Goal: Task Accomplishment & Management: Use online tool/utility

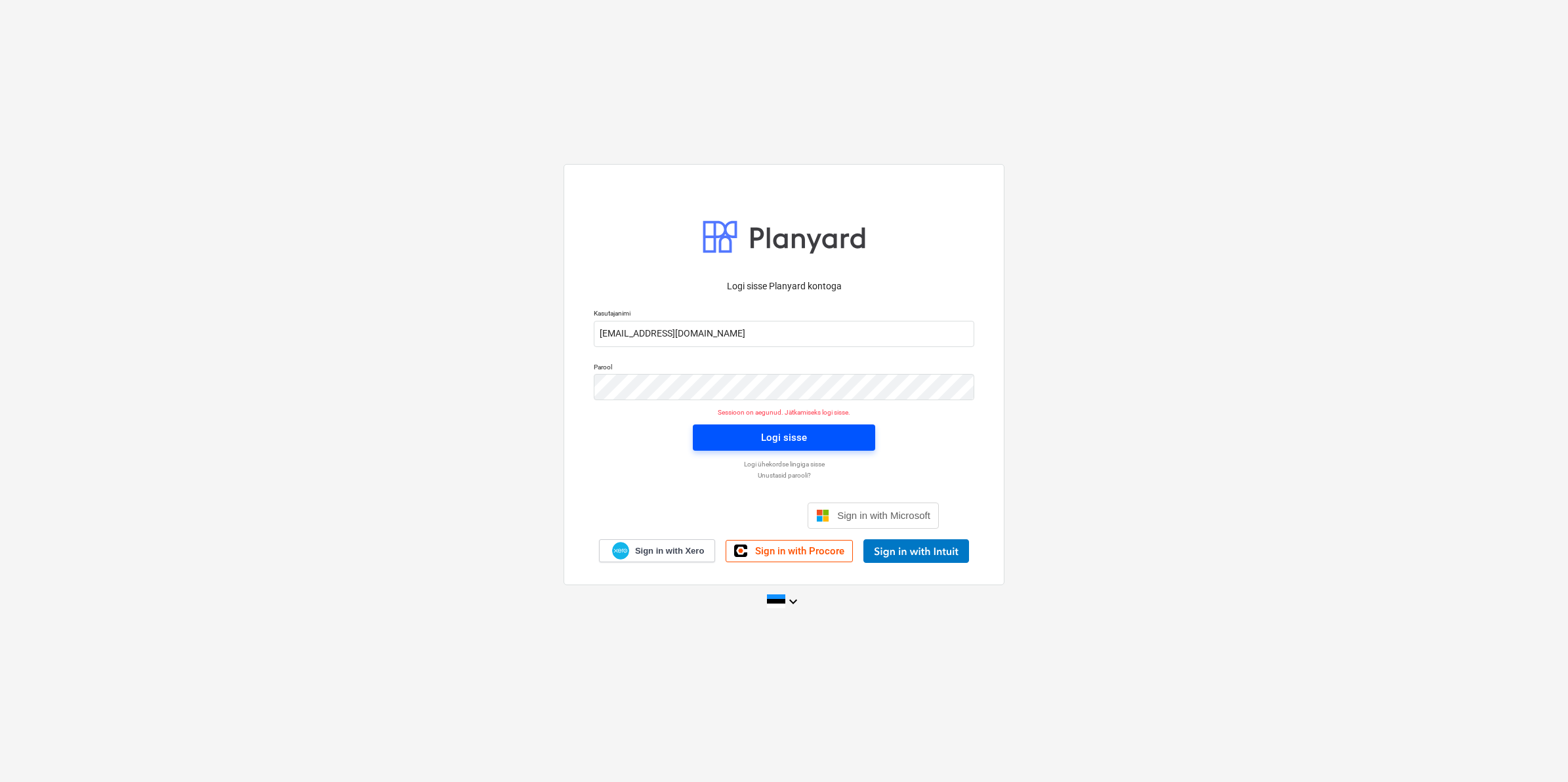
click at [776, 435] on div "Logi sisse" at bounding box center [784, 437] width 46 height 17
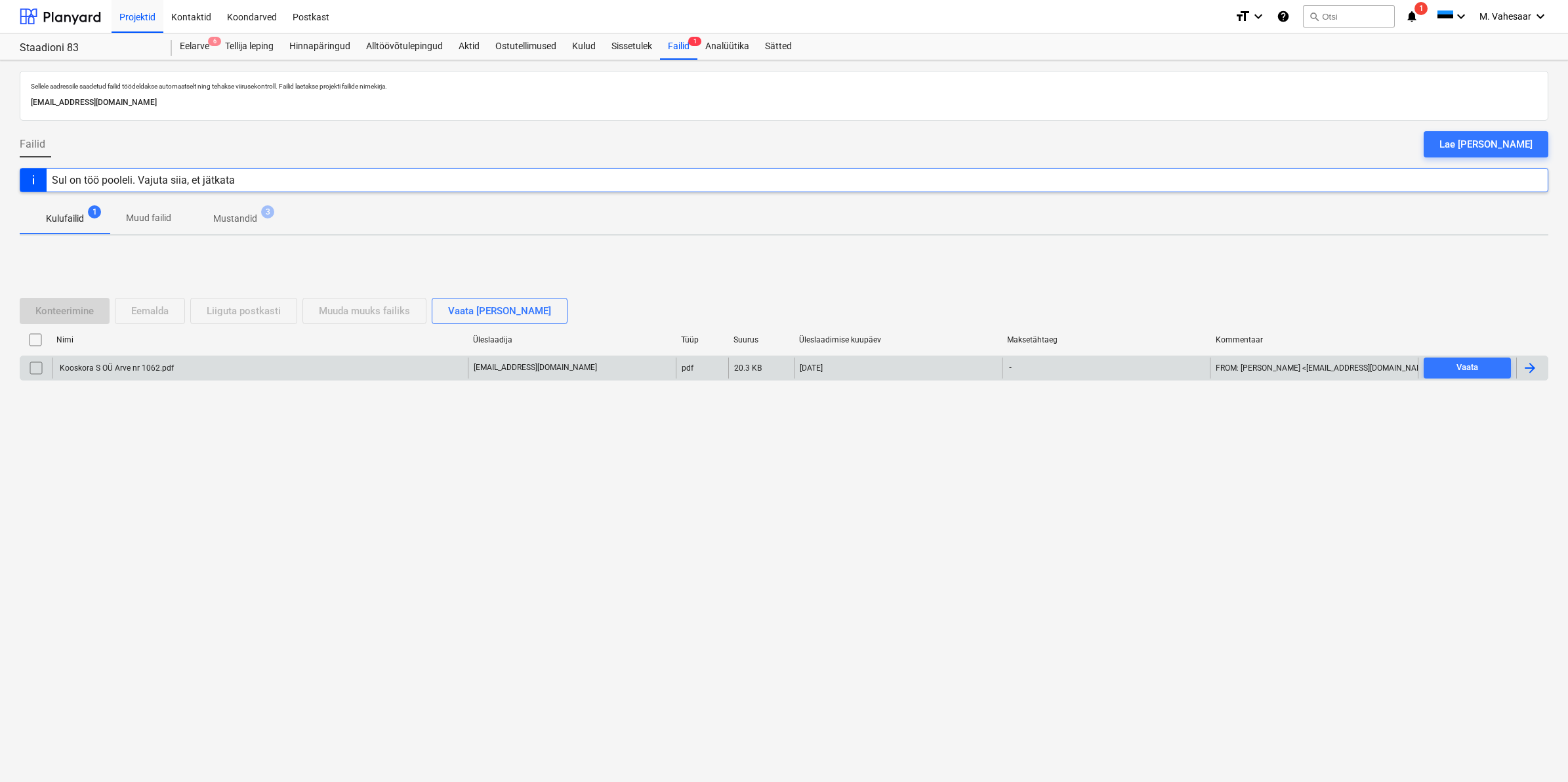
click at [83, 370] on div "Kooskora S OÜ Arve nr 1062.pdf" at bounding box center [115, 367] width 116 height 9
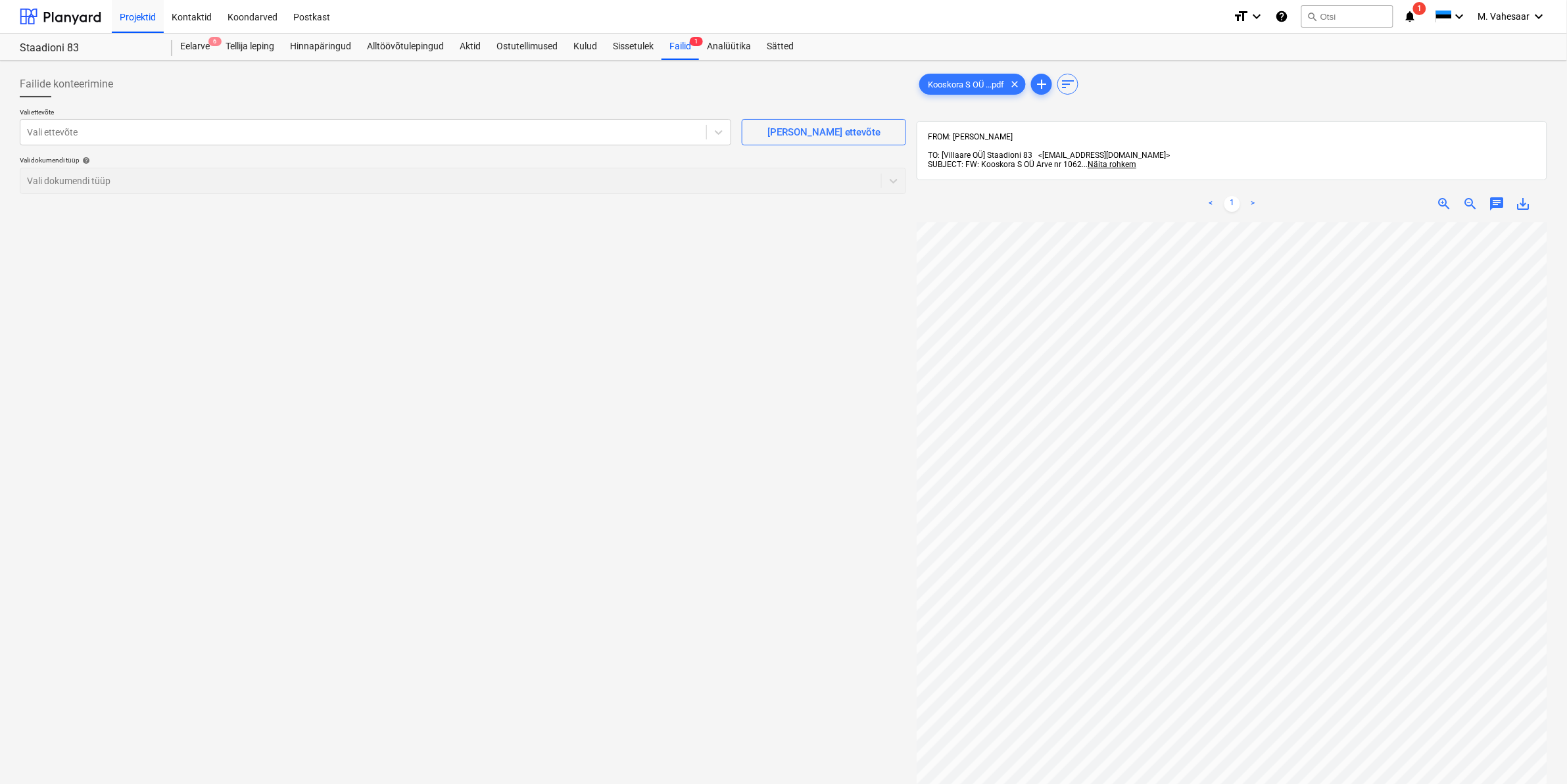
scroll to position [21, 158]
click at [331, 126] on div at bounding box center [363, 132] width 673 height 13
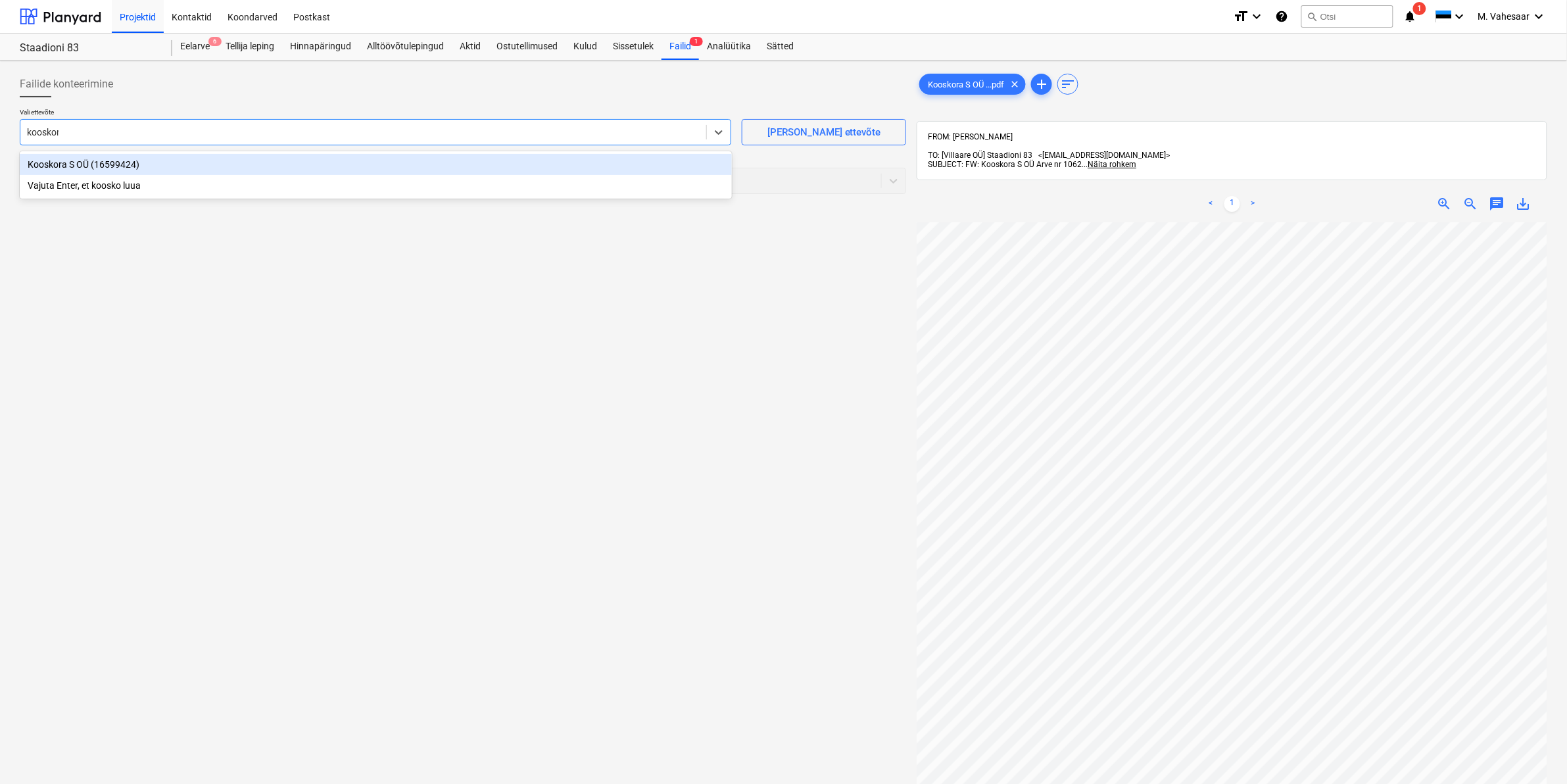
type input "kooskora"
click at [80, 161] on div "Kooskora S OÜ (16599424)" at bounding box center [376, 164] width 712 height 21
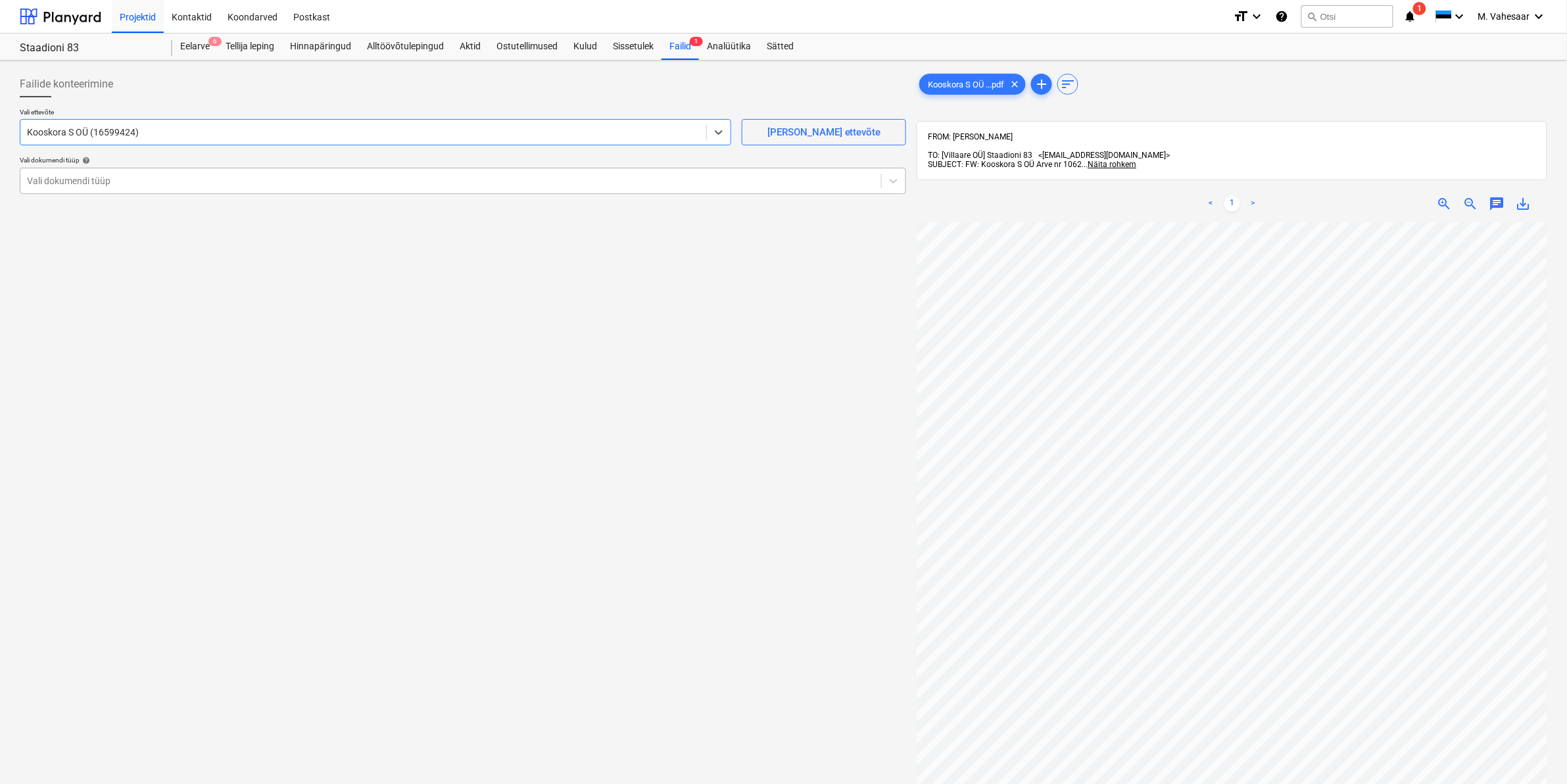
click at [80, 182] on div at bounding box center [451, 181] width 848 height 13
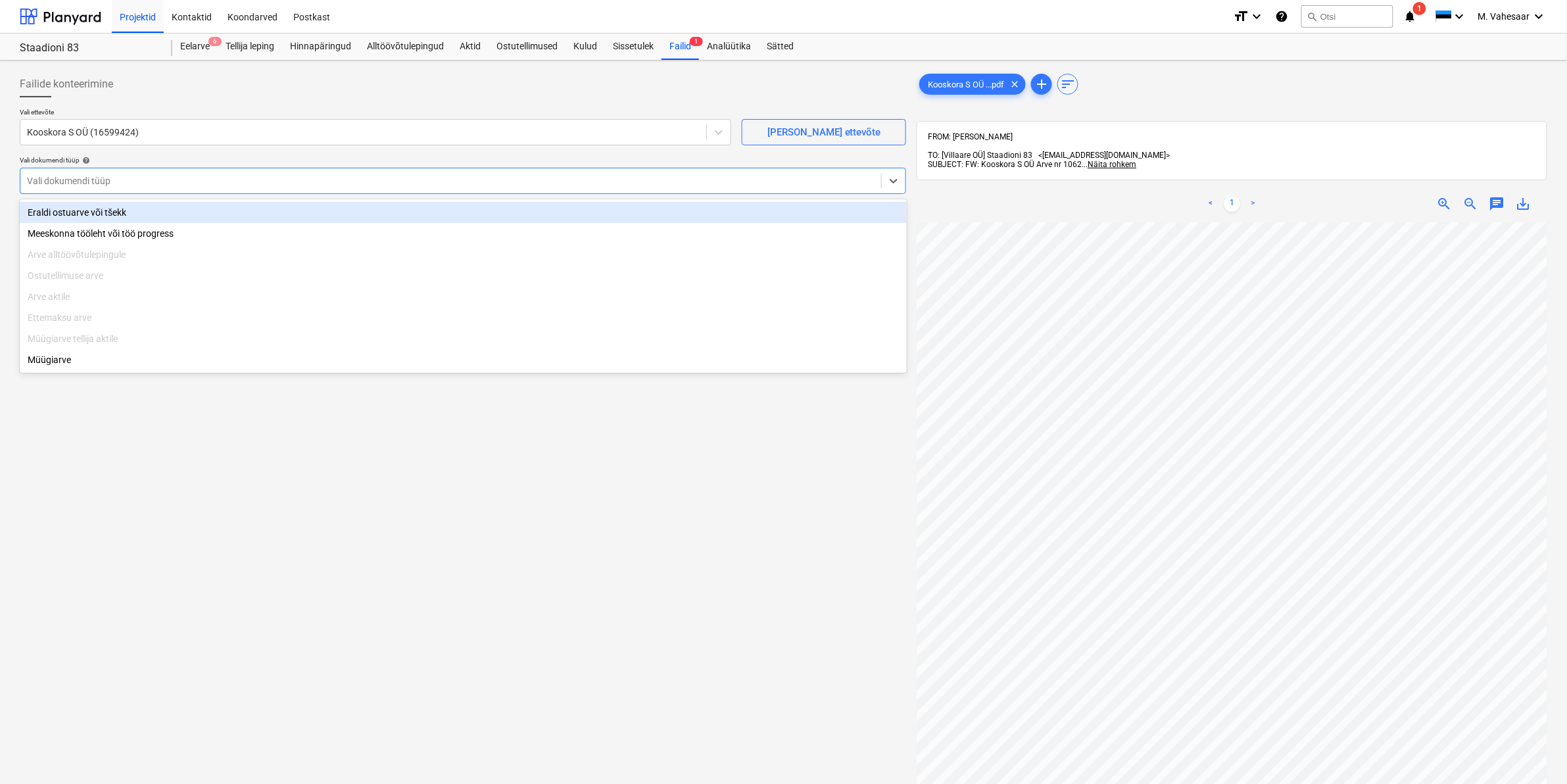
click at [64, 211] on div "Eraldi ostuarve või tšekk" at bounding box center [463, 212] width 887 height 21
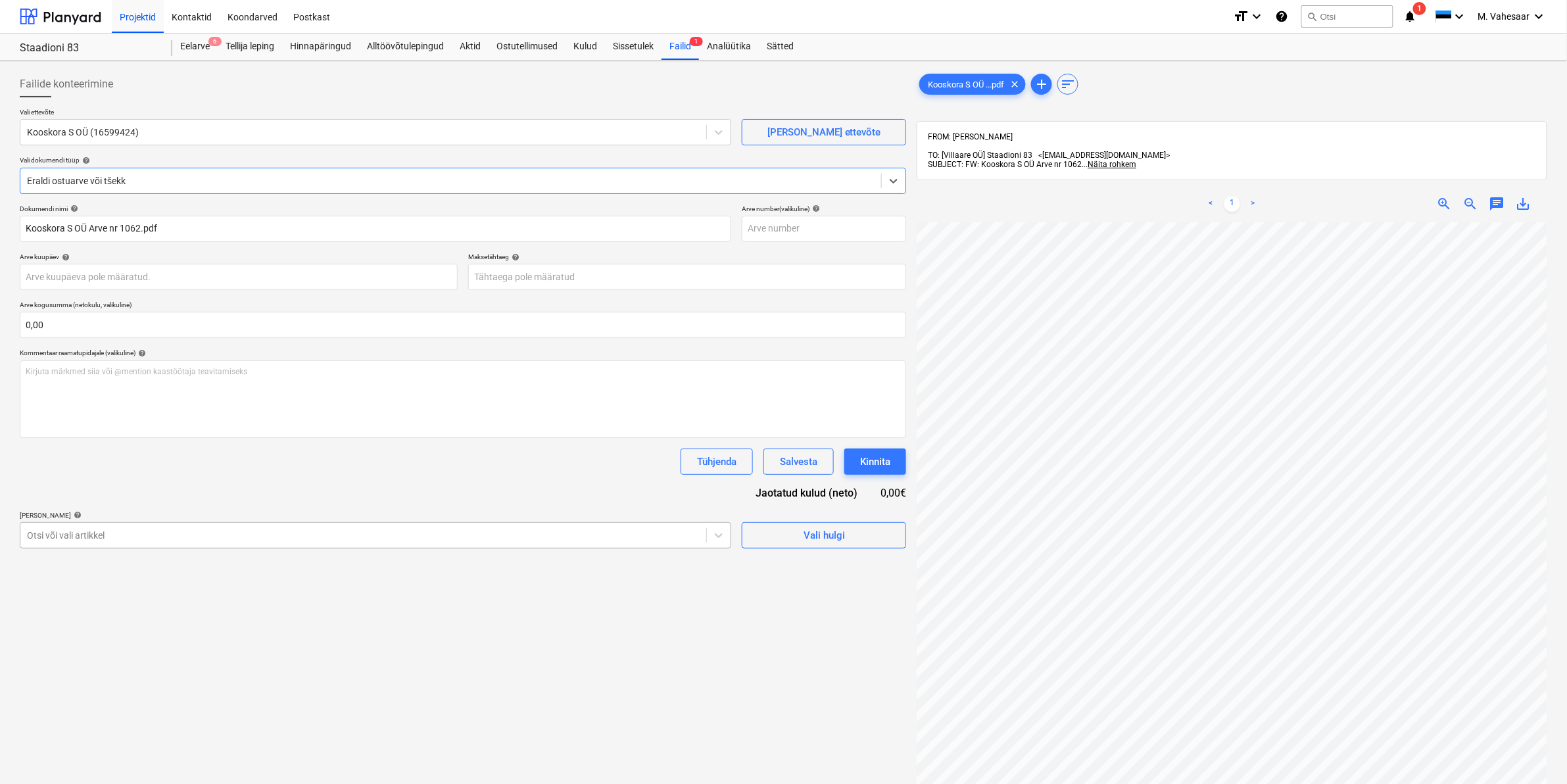
click at [164, 538] on div at bounding box center [363, 535] width 673 height 13
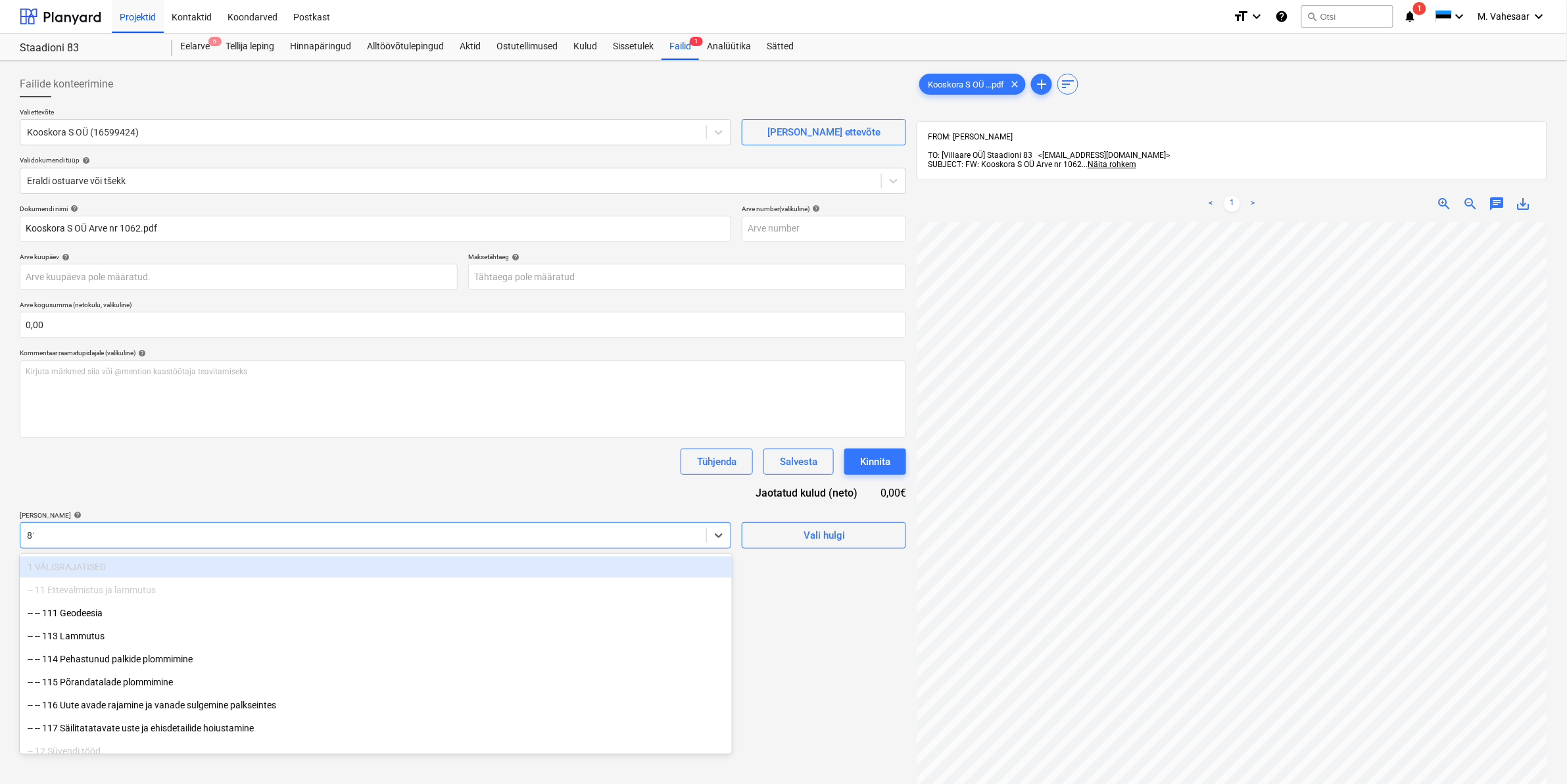
type input "811"
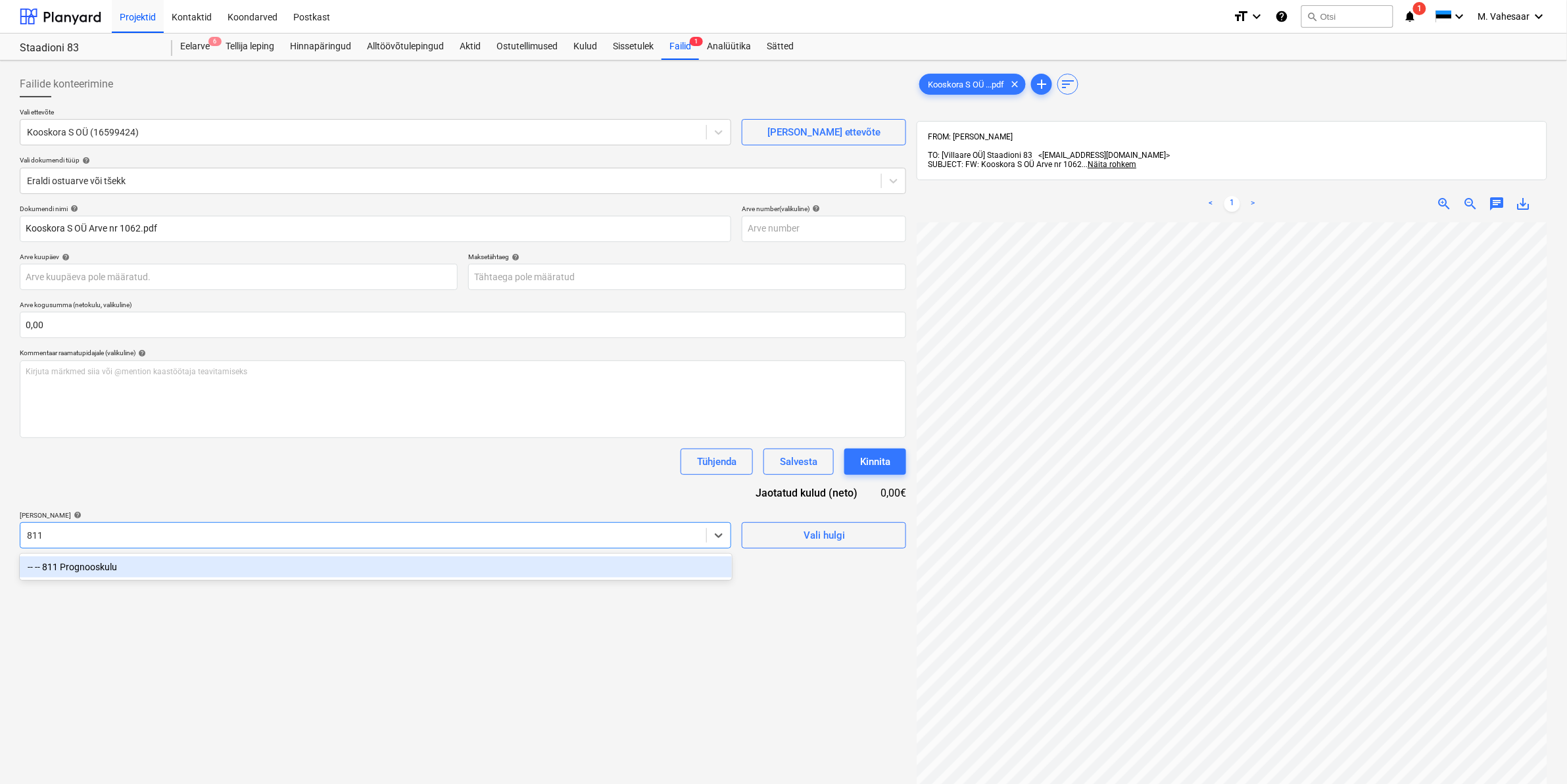
click at [77, 574] on div "-- -- 811 Prognooskulu" at bounding box center [376, 567] width 712 height 21
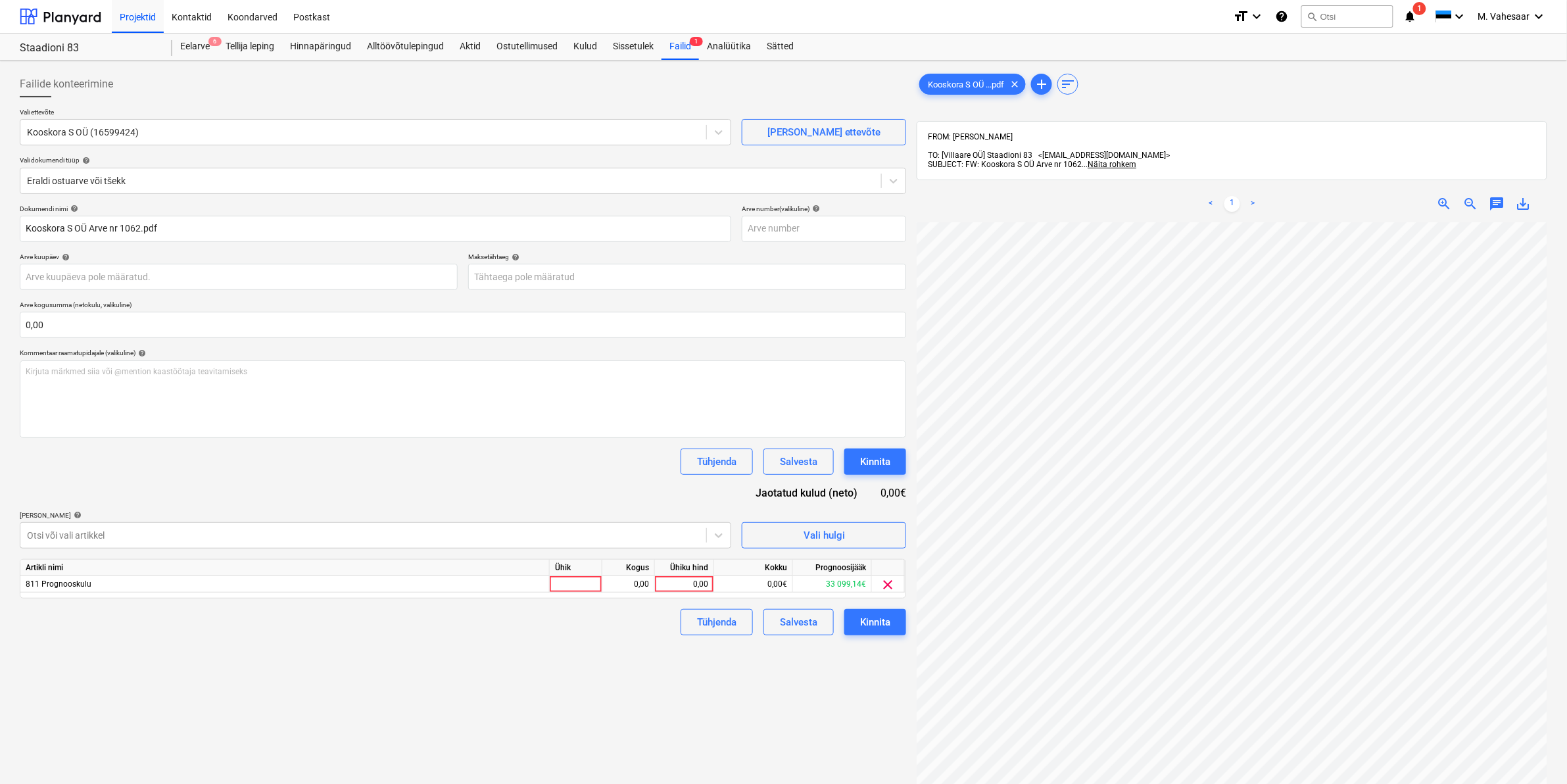
click at [802, 706] on div "Failide konteerimine Vali ettevõte Kooskora S OÜ (16599424) [PERSON_NAME] uus e…" at bounding box center [463, 520] width 897 height 908
click at [661, 586] on div "0,00" at bounding box center [684, 584] width 48 height 16
type input "225"
click at [640, 631] on div "Tühjenda Salvesta Kinnita" at bounding box center [463, 622] width 886 height 27
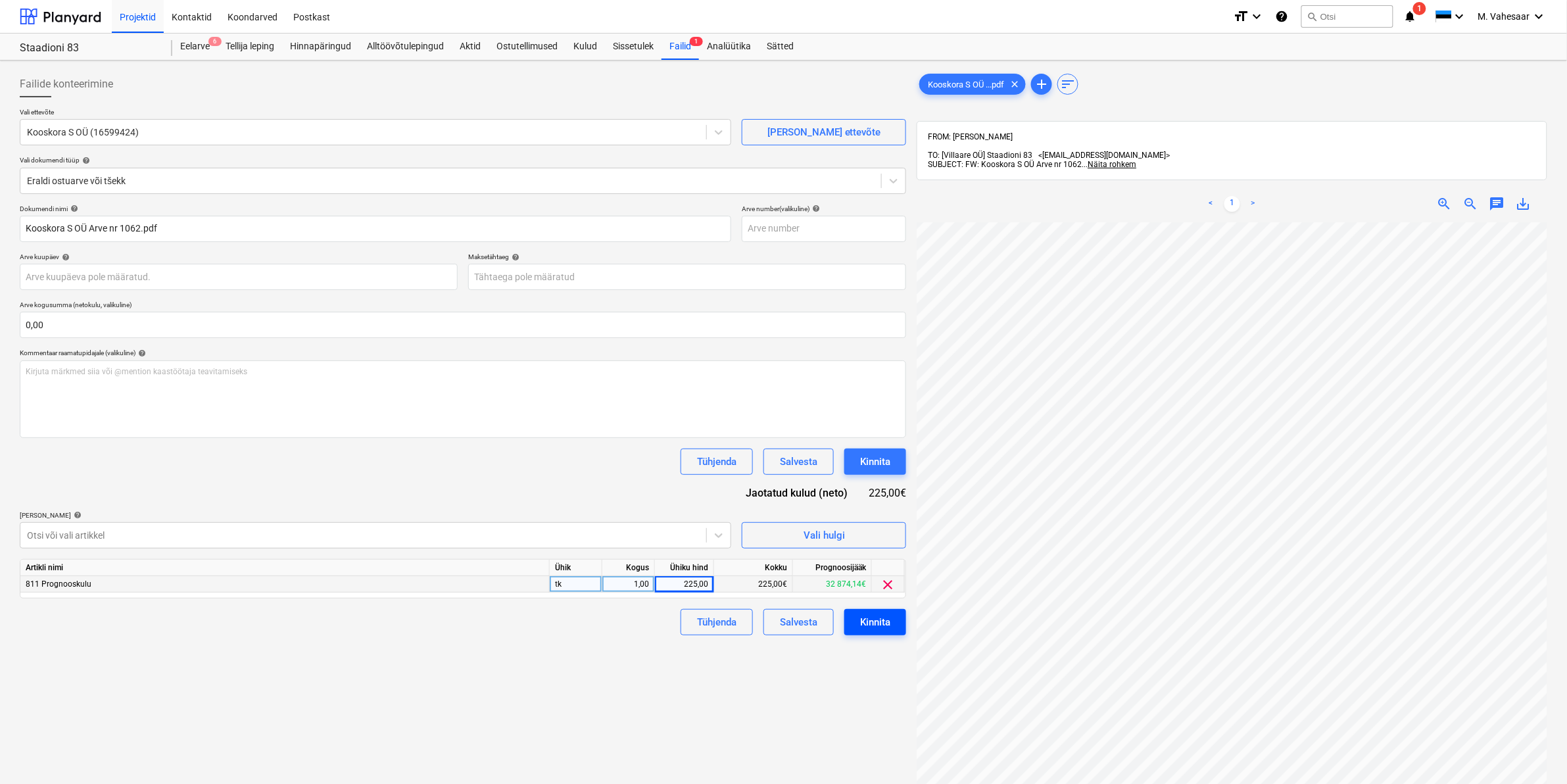
click at [872, 624] on div "Kinnita" at bounding box center [875, 621] width 30 height 17
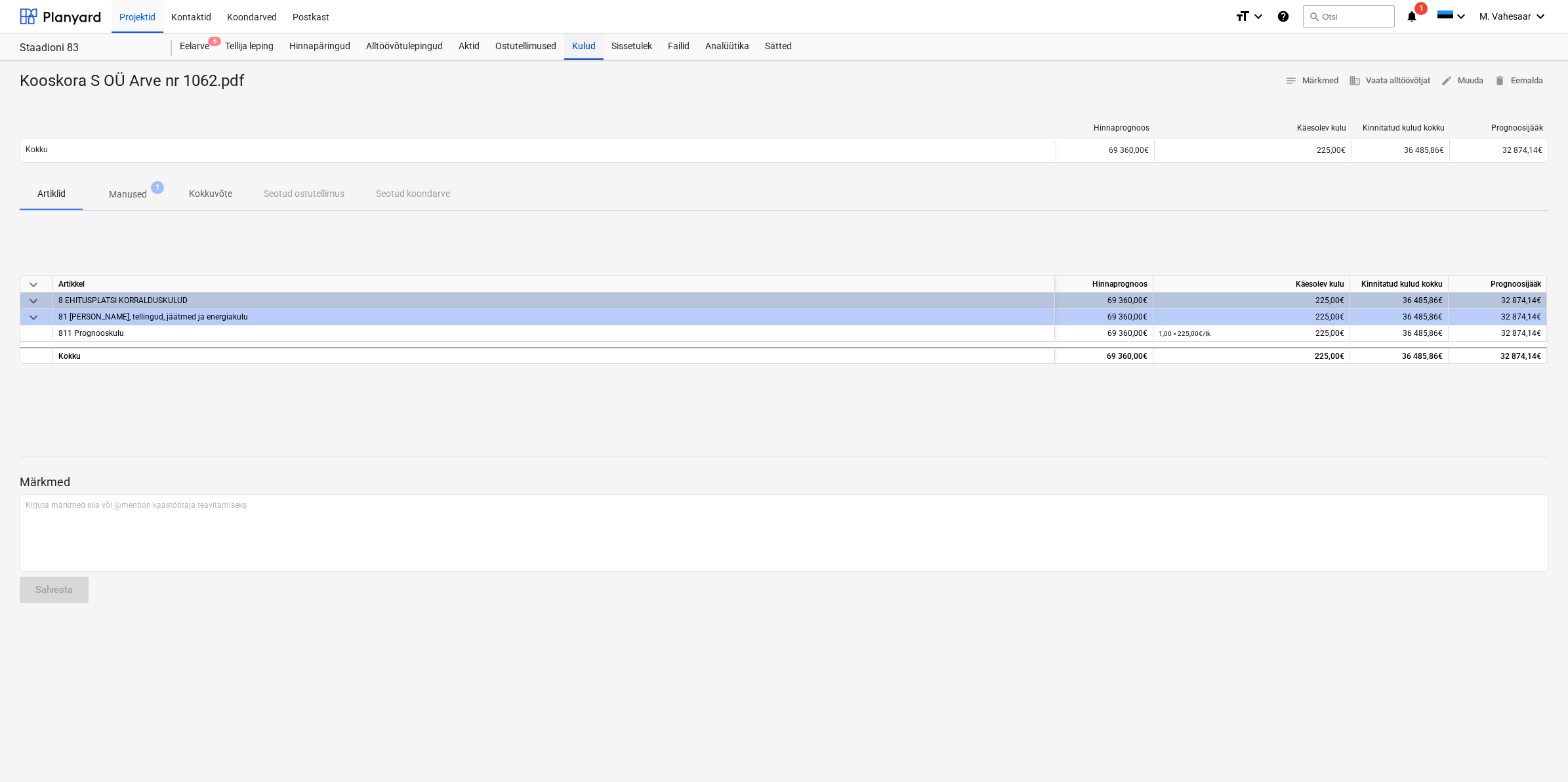
click at [592, 52] on div "Kulud" at bounding box center [583, 46] width 39 height 27
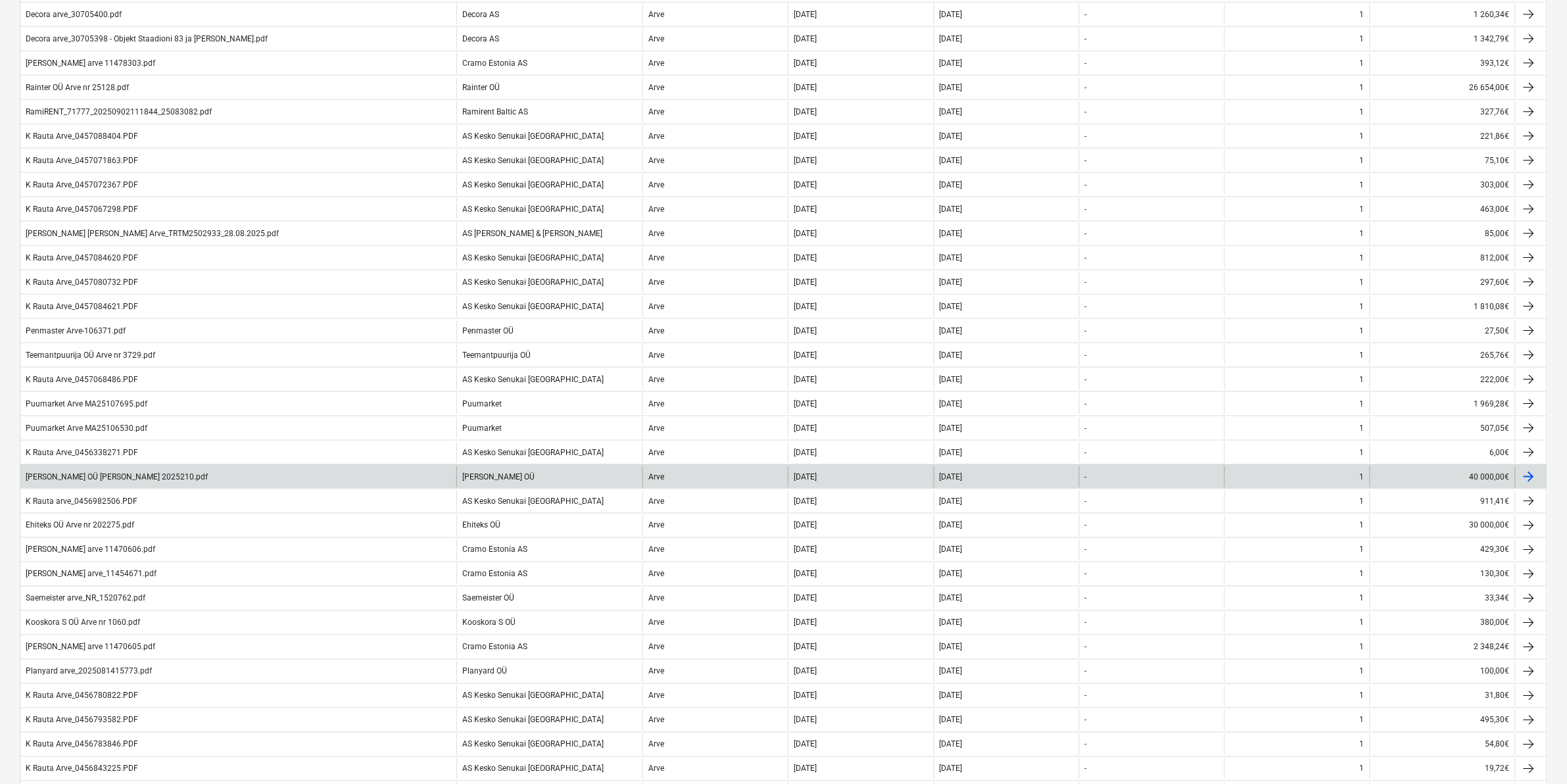
scroll to position [575, 0]
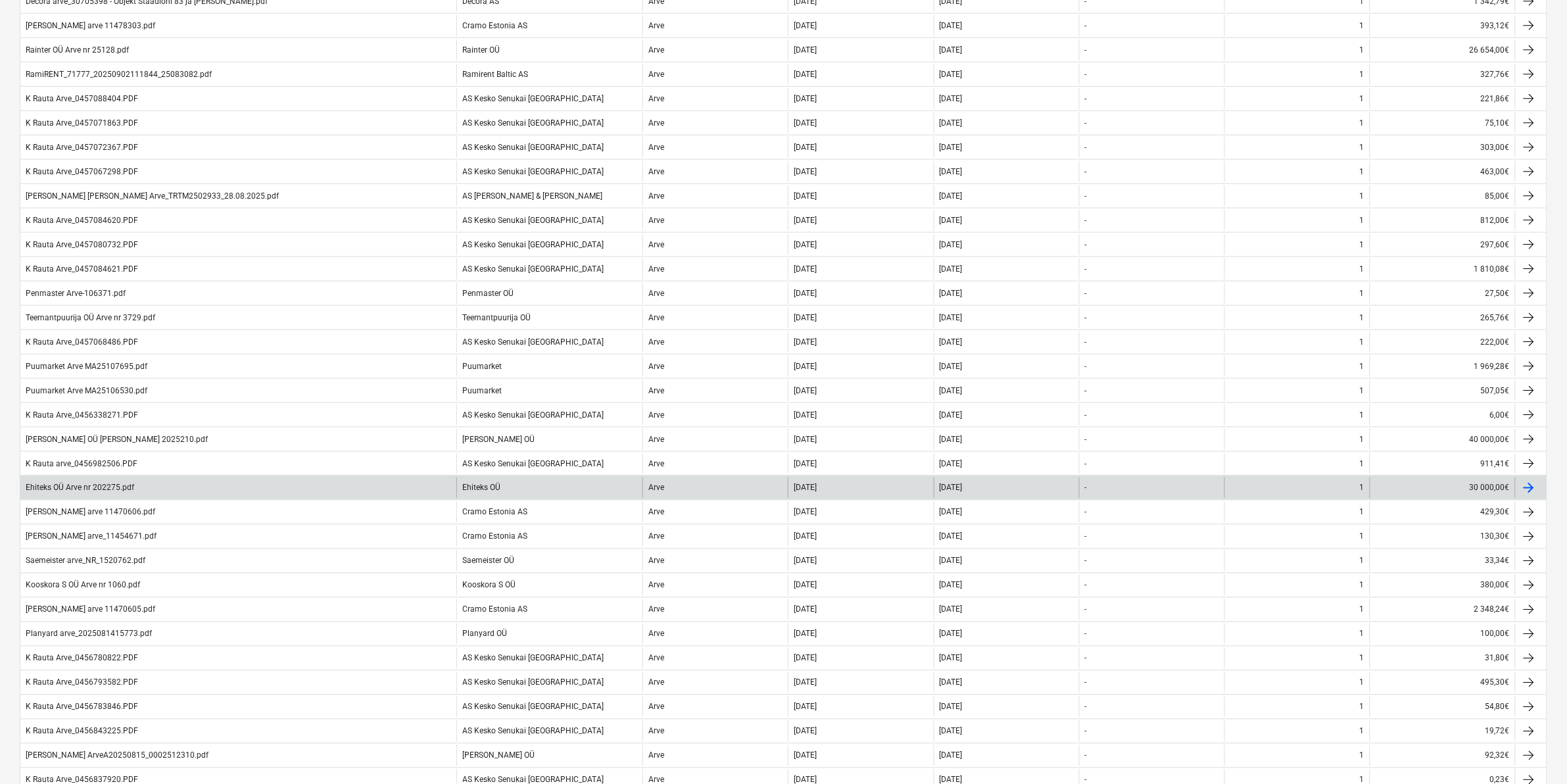
click at [103, 490] on div "Ehiteks OÜ Arve nr 202275.pdf" at bounding box center [80, 487] width 109 height 9
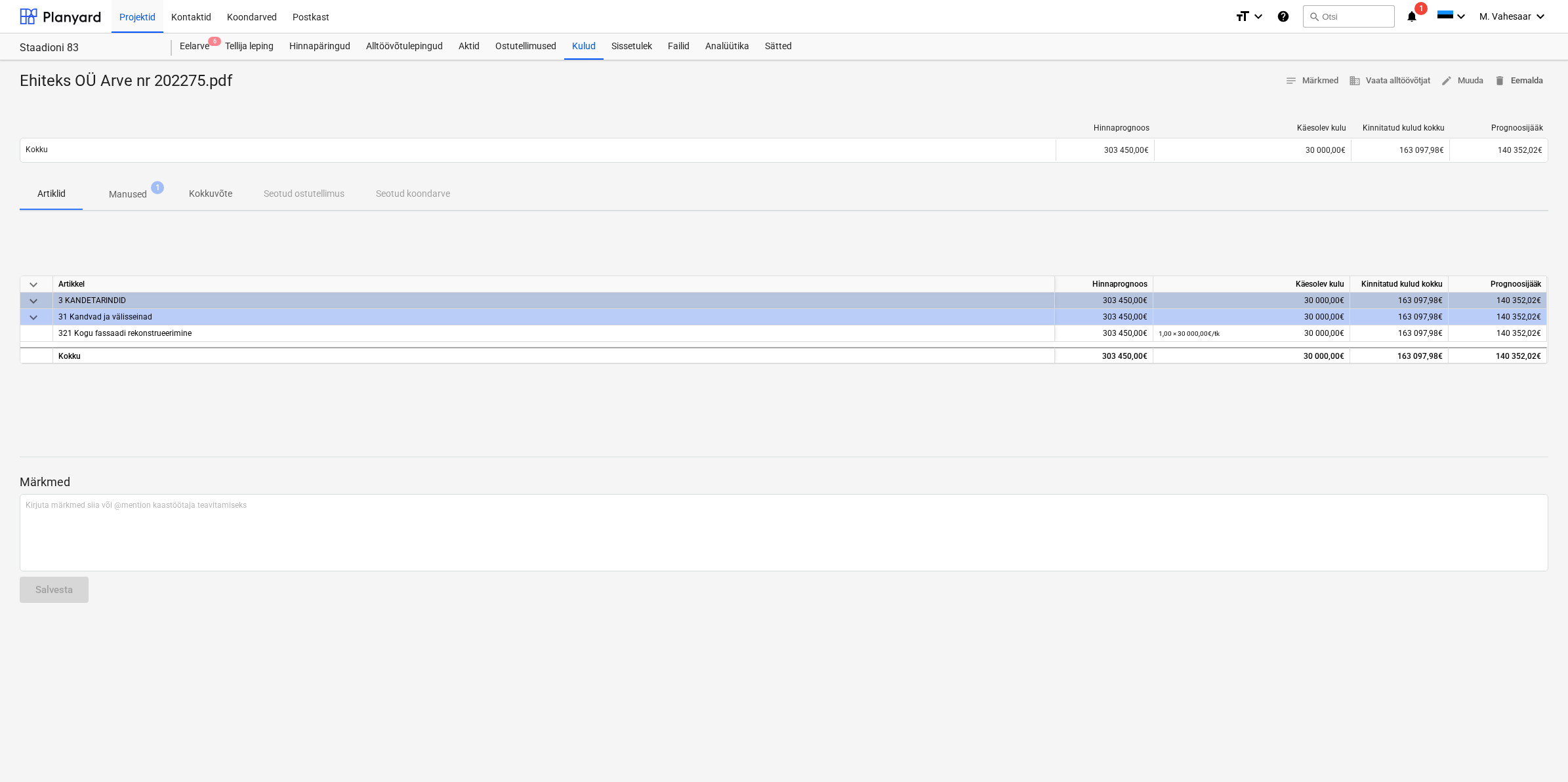
click at [1527, 77] on span "delete Eemalda" at bounding box center [1518, 81] width 49 height 15
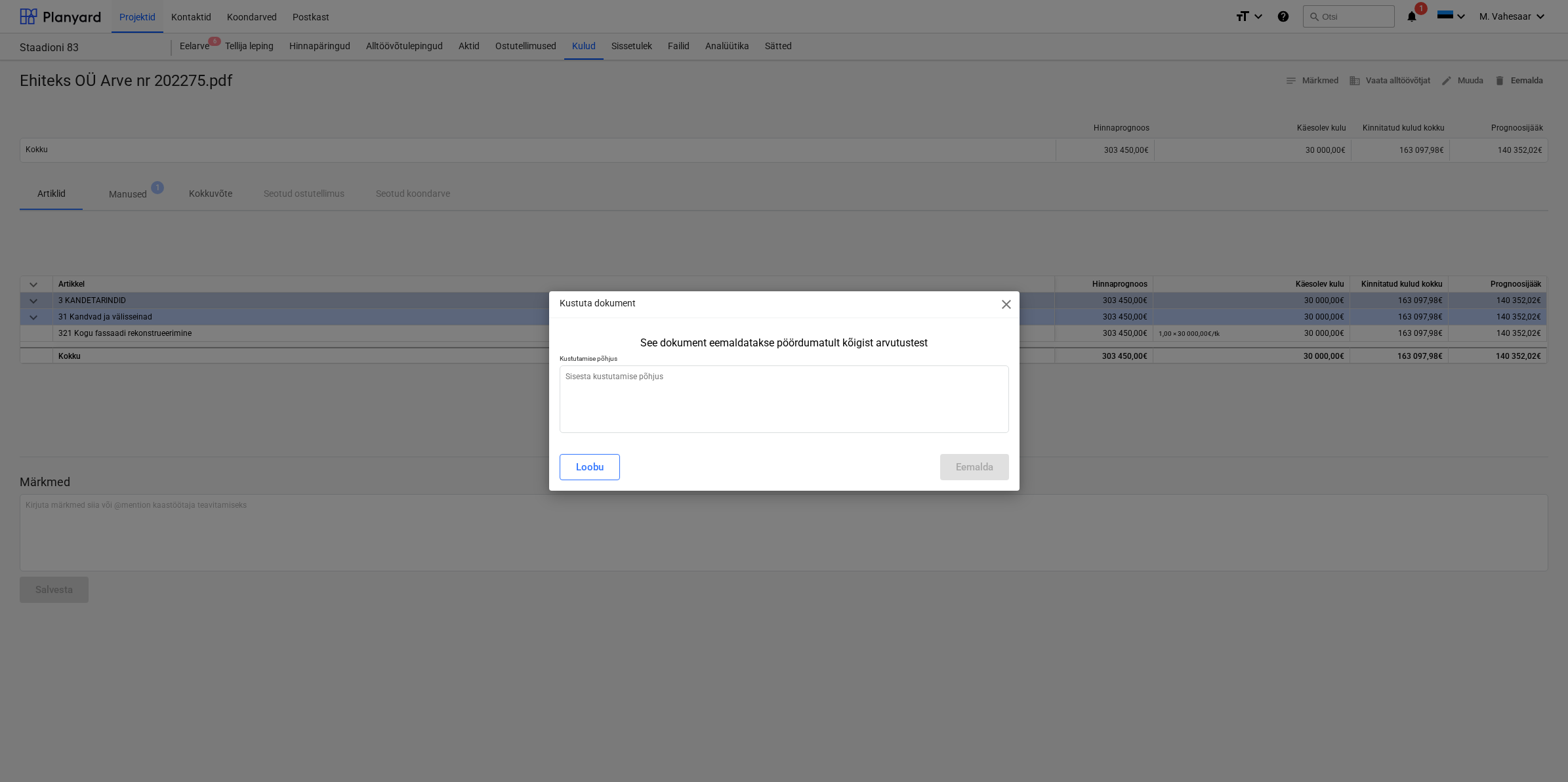
type textarea "x"
click at [703, 385] on textarea at bounding box center [784, 399] width 449 height 68
type textarea "V"
type textarea "x"
type textarea "Va"
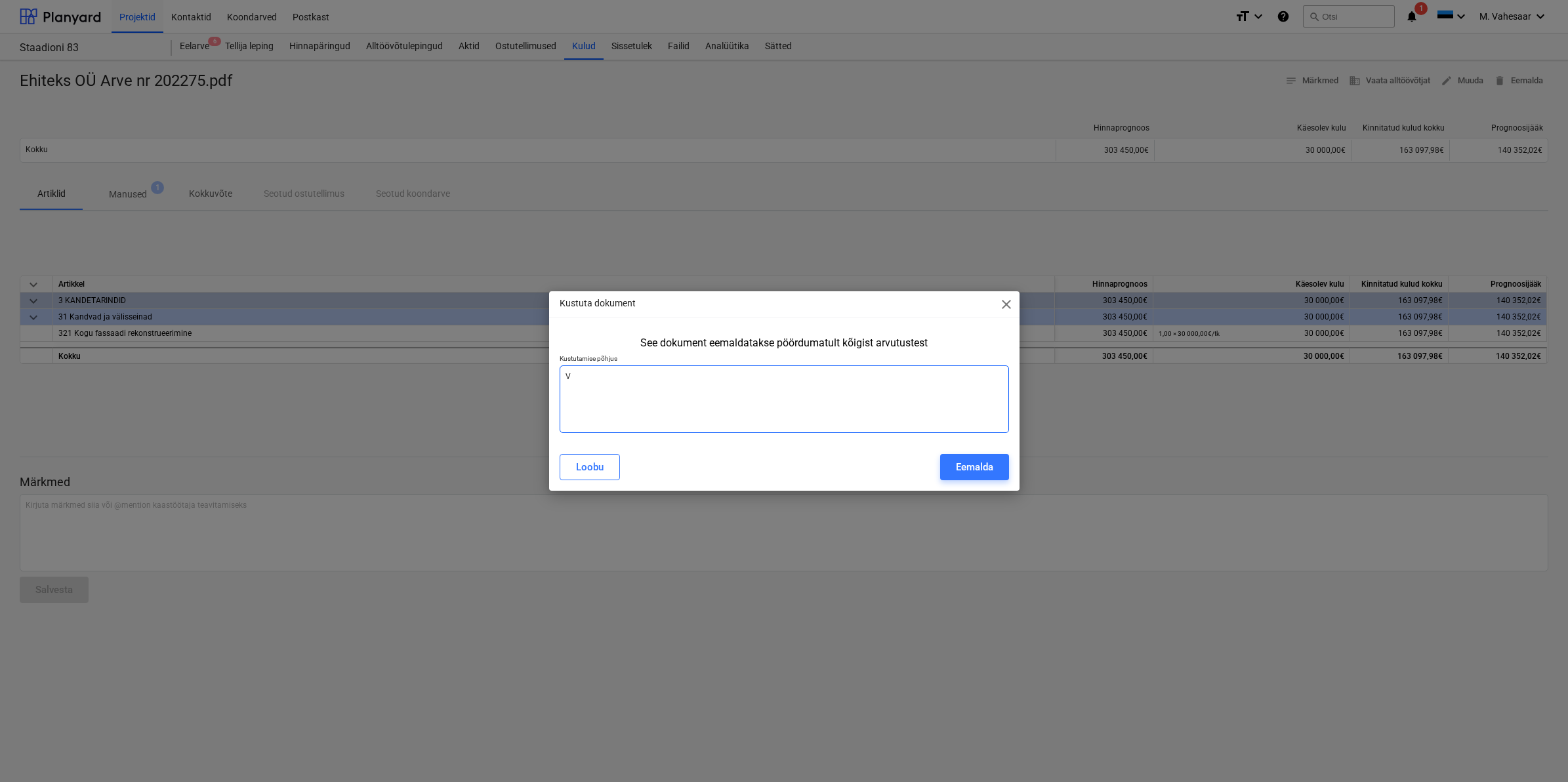
type textarea "x"
type textarea "Val"
type textarea "x"
type textarea "Vale"
type textarea "x"
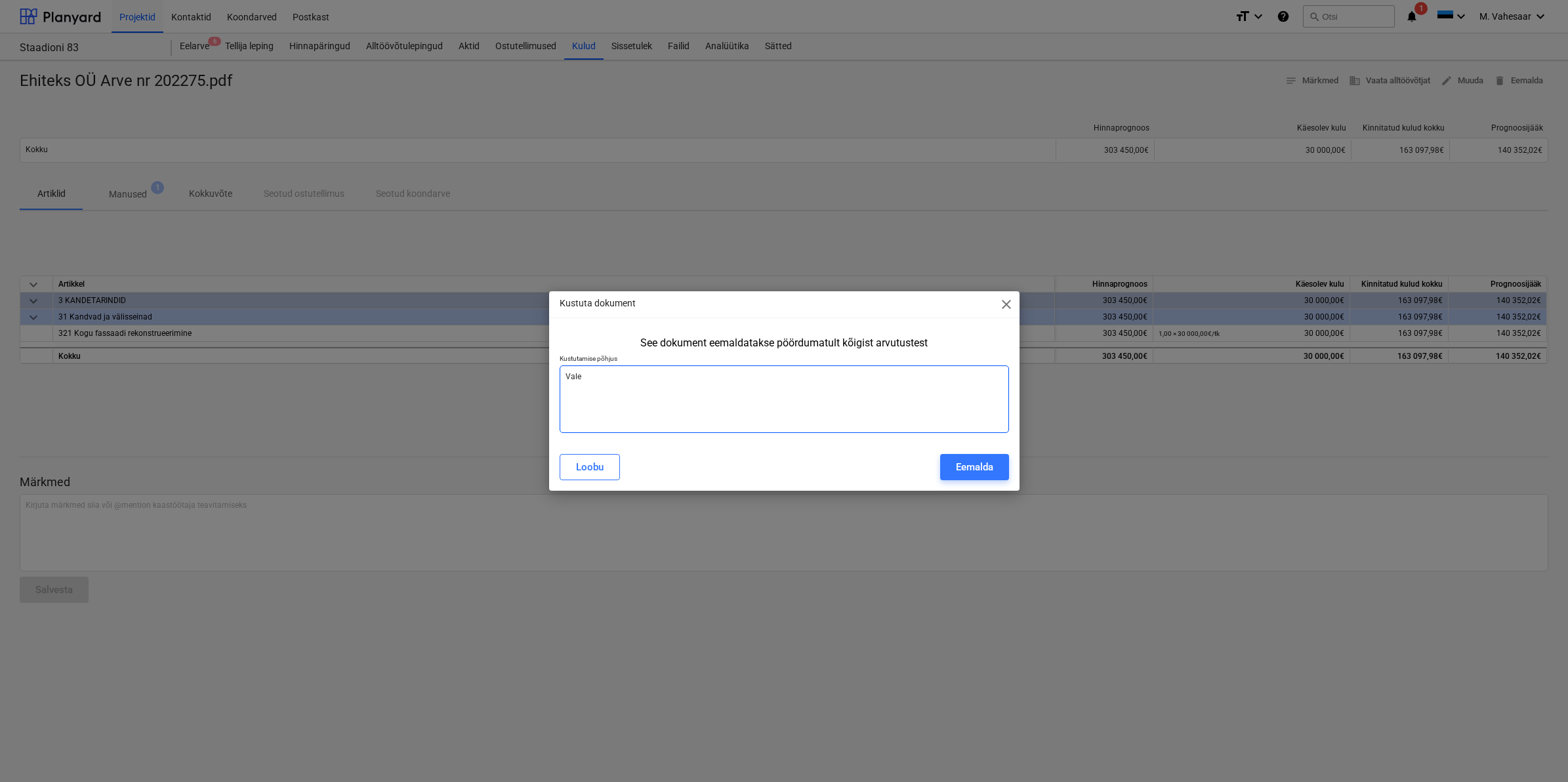
type textarea "Vale"
type textarea "x"
type textarea "Vale s"
type textarea "x"
type textarea "Vale su"
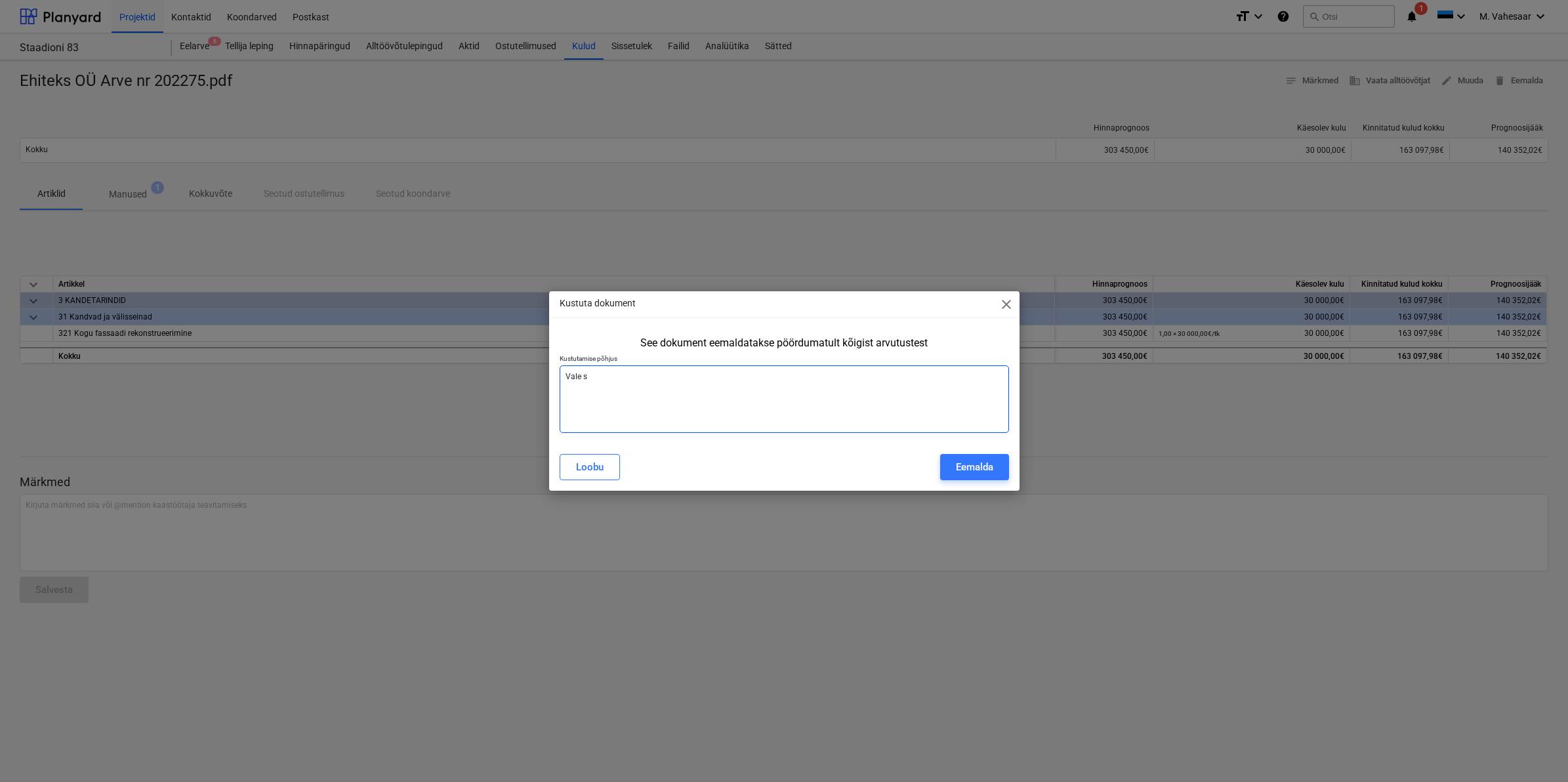
type textarea "x"
type textarea "Vale sum"
type textarea "x"
type textarea "Vale summ"
type textarea "x"
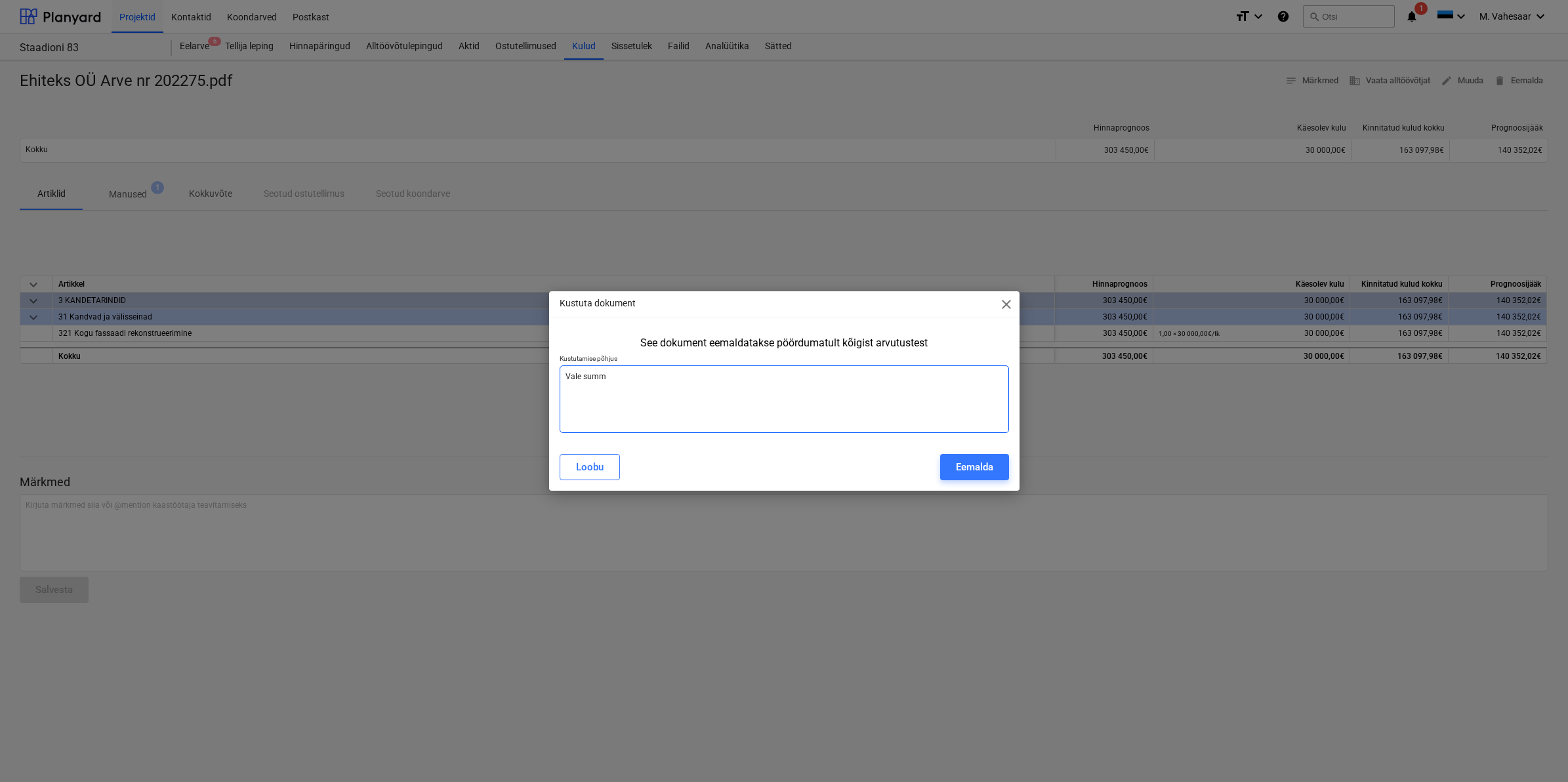
type textarea "Vale summa"
type textarea "x"
type textarea "Vale summa"
click at [992, 467] on button "Eemalda" at bounding box center [974, 467] width 69 height 27
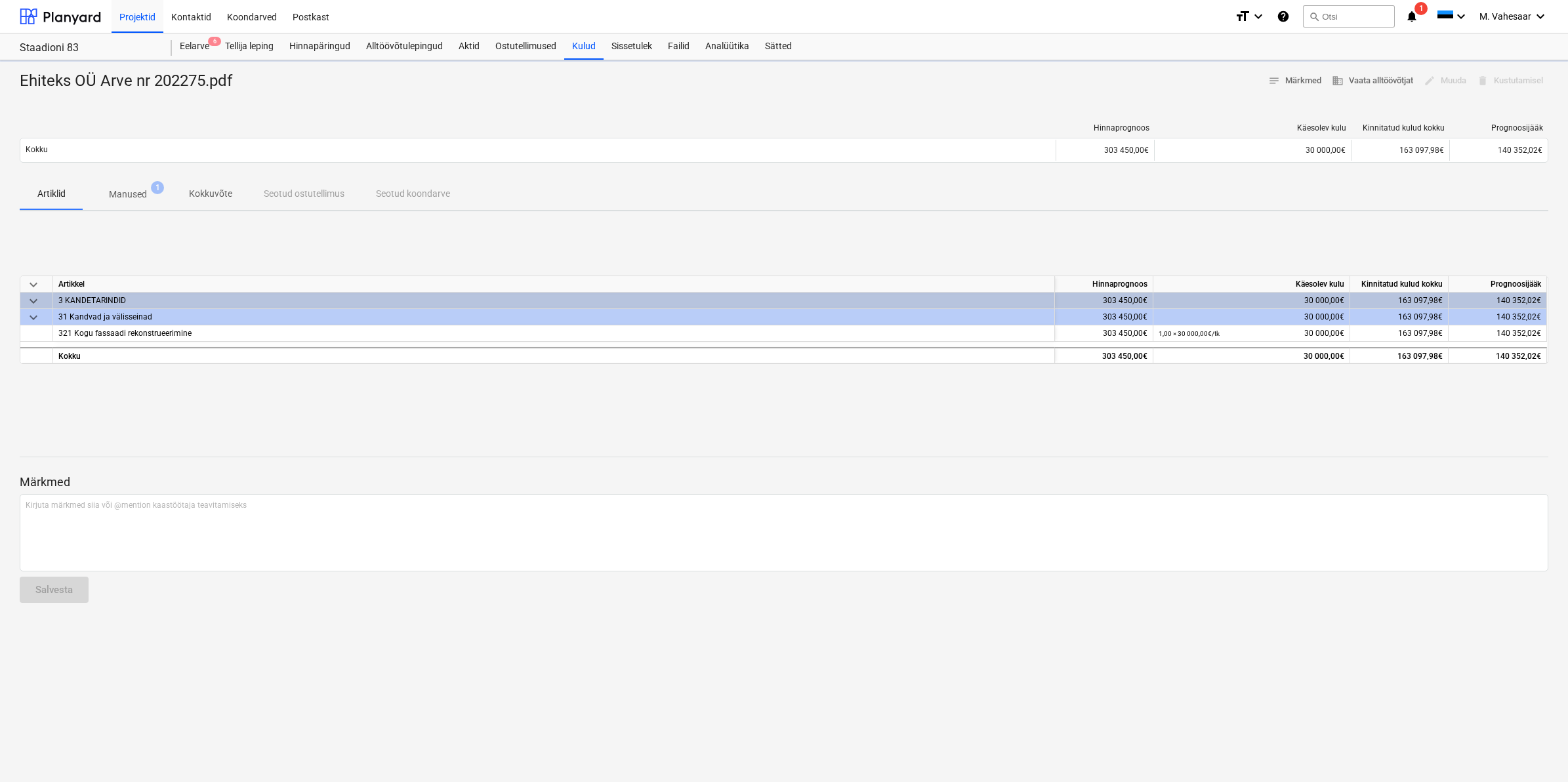
type textarea "x"
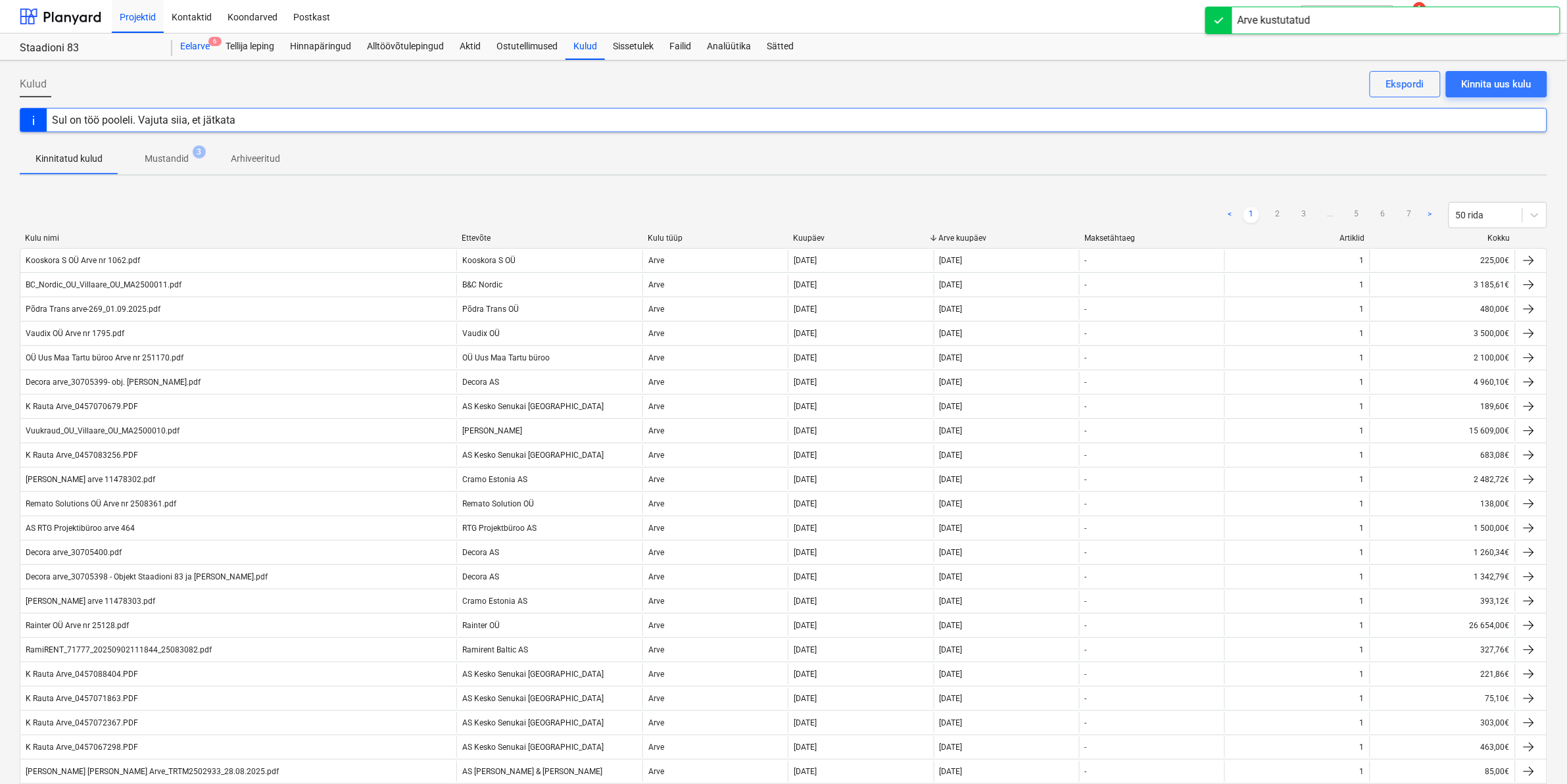
click at [187, 50] on div "Eelarve 6" at bounding box center [195, 47] width 45 height 27
